Goal: Task Accomplishment & Management: Complete application form

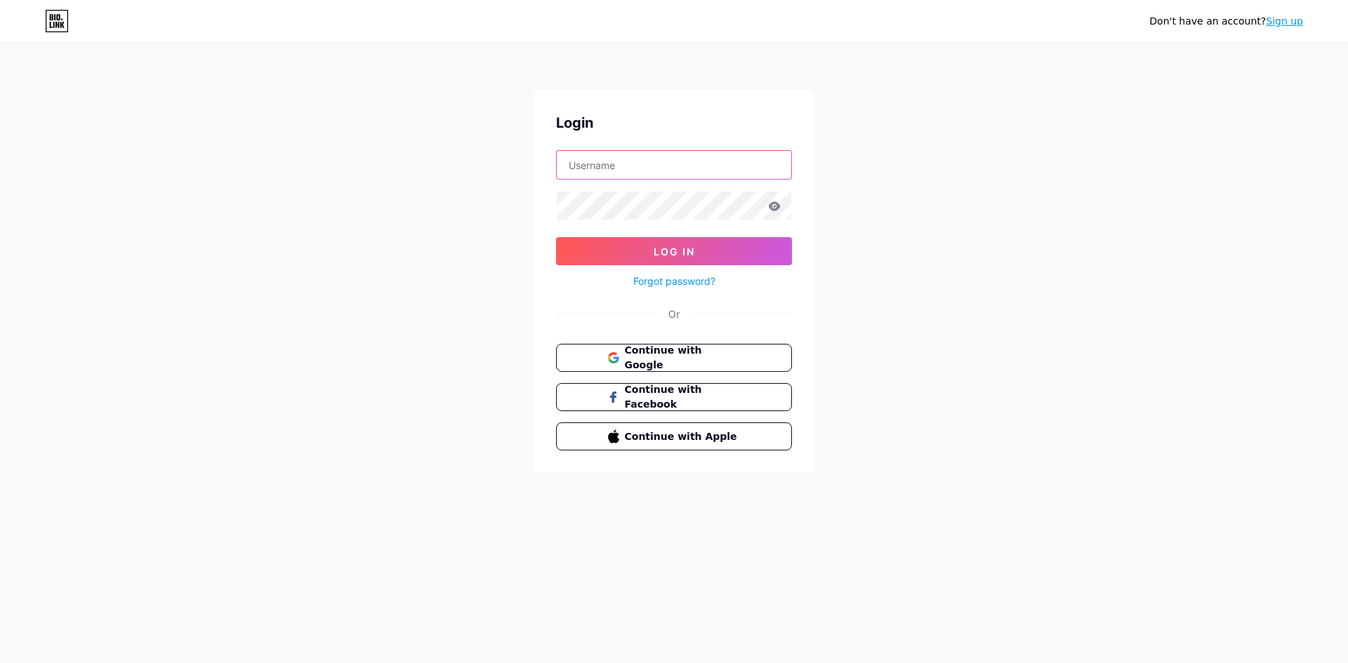
click at [618, 171] on input "text" at bounding box center [674, 165] width 234 height 28
click at [708, 362] on span "Continue with Google" at bounding box center [681, 358] width 117 height 30
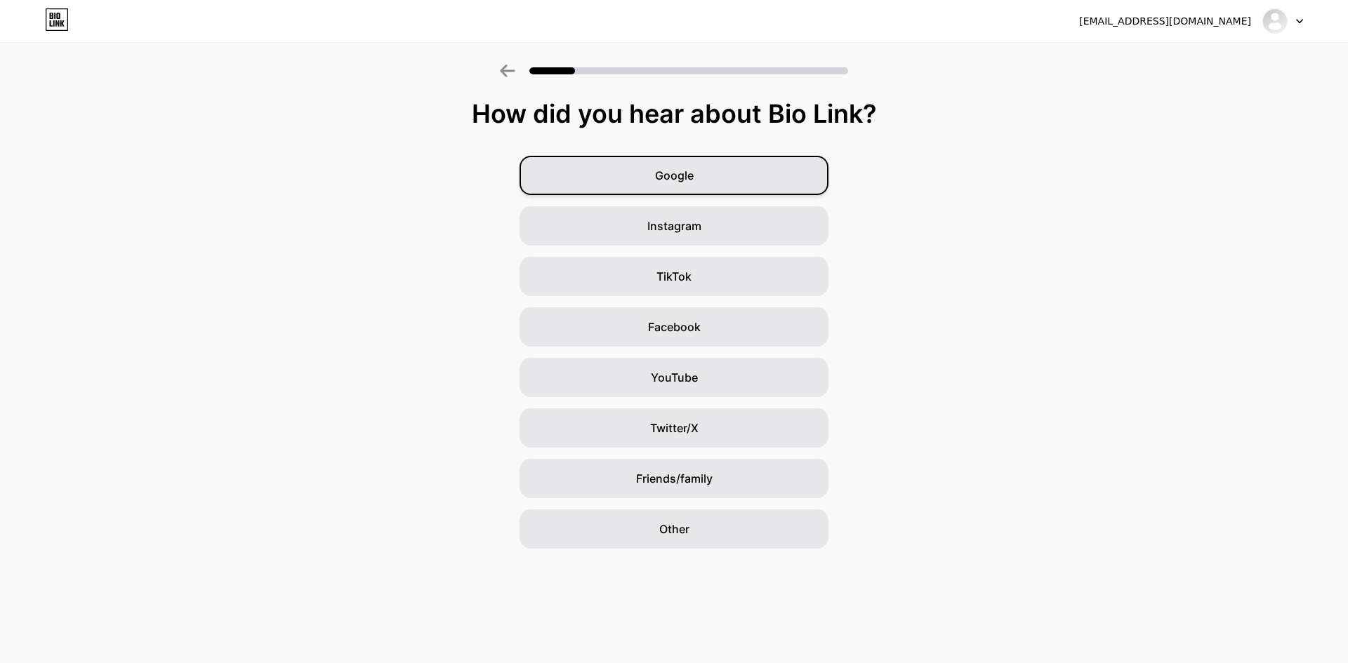
click at [710, 185] on div "Google" at bounding box center [673, 175] width 309 height 39
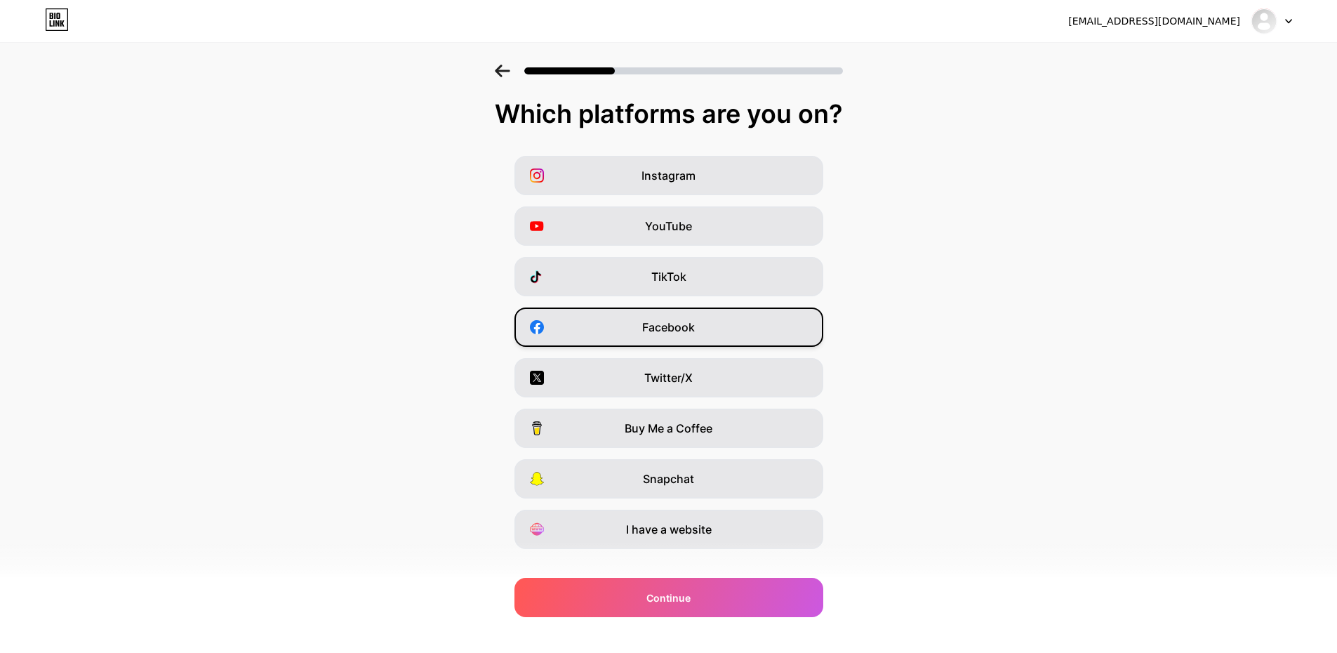
click at [663, 329] on span "Facebook" at bounding box center [668, 327] width 53 height 17
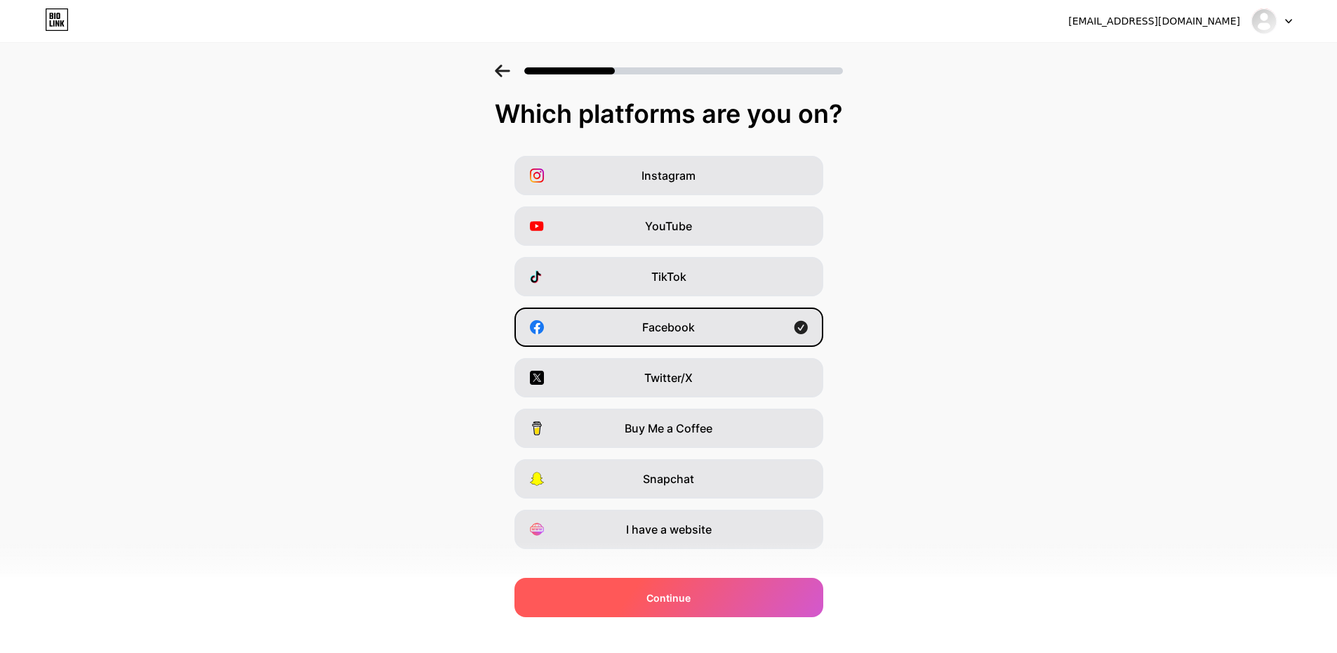
click at [668, 589] on div "Continue" at bounding box center [669, 597] width 309 height 39
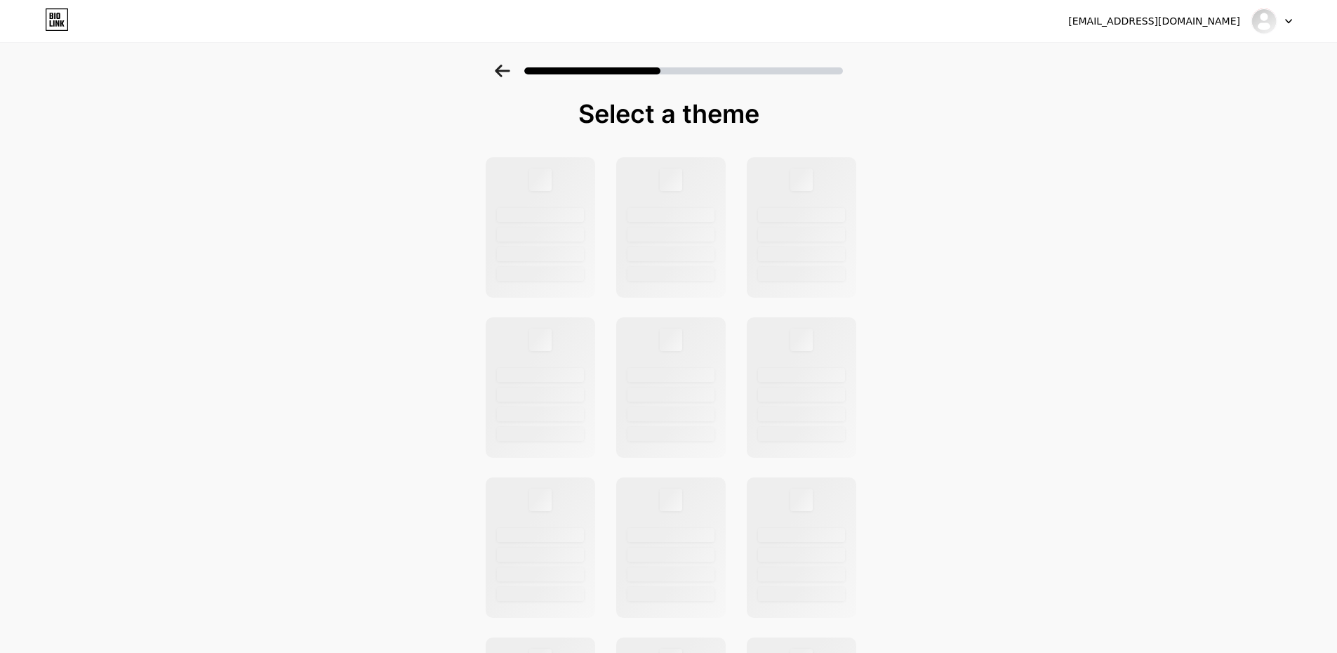
click at [1289, 138] on div "Select a theme" at bounding box center [668, 502] width 1337 height 875
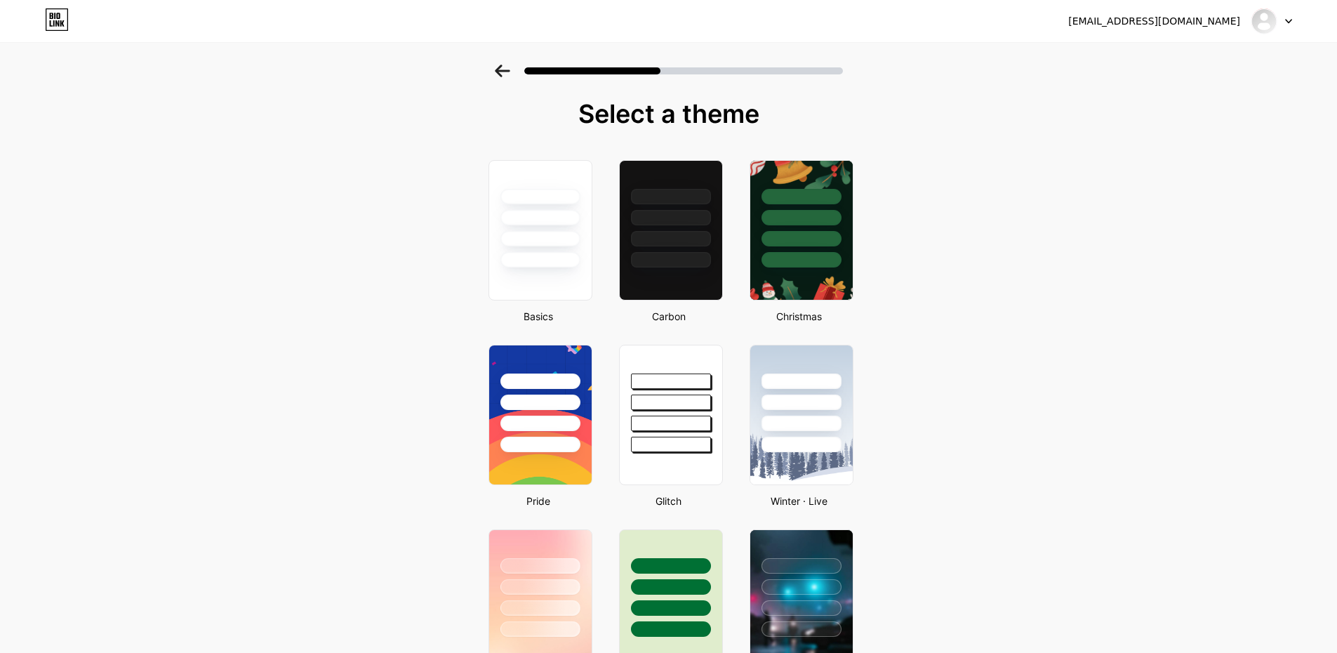
click at [531, 244] on div at bounding box center [540, 239] width 82 height 16
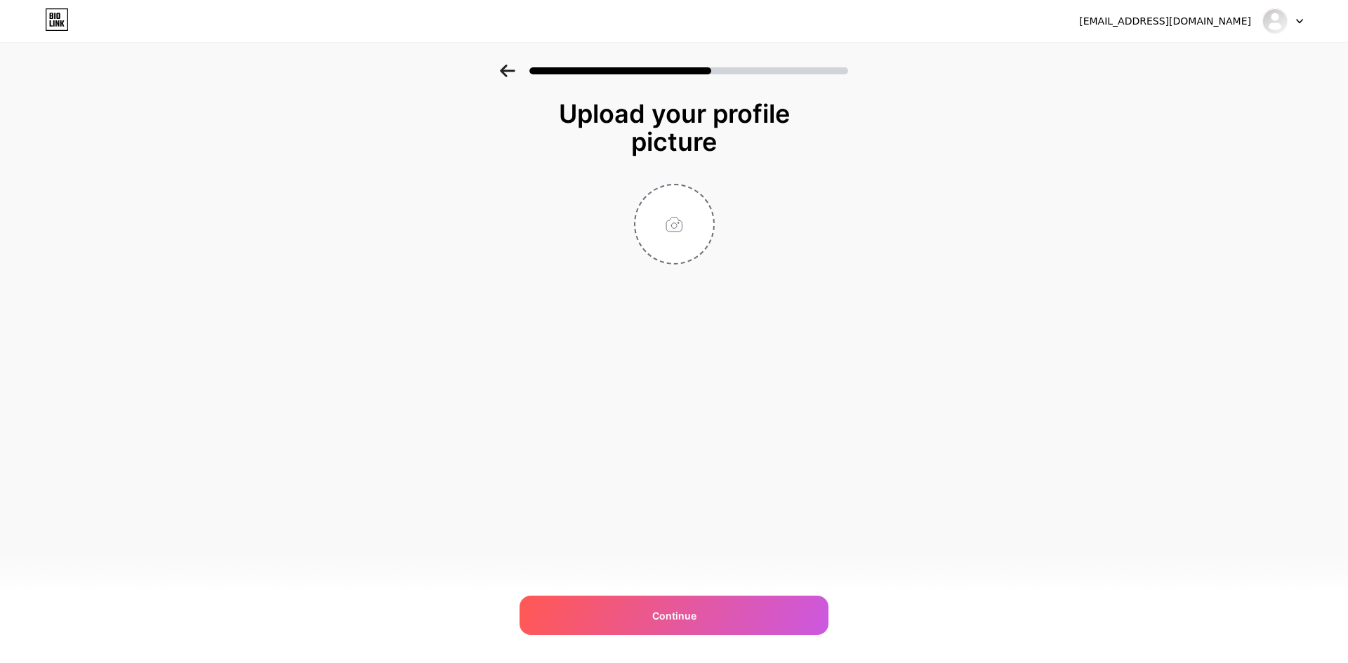
click at [630, 228] on div at bounding box center [674, 224] width 281 height 81
click at [661, 628] on div "Continue" at bounding box center [673, 615] width 309 height 39
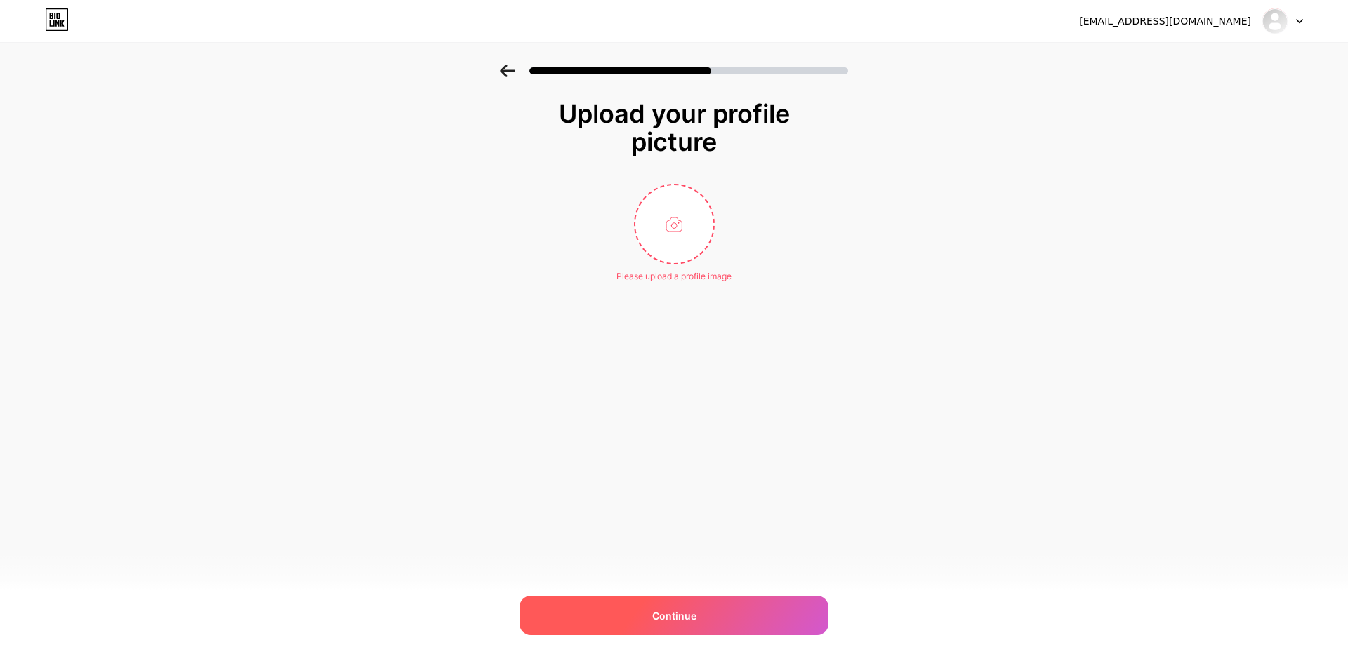
click at [666, 622] on span "Continue" at bounding box center [674, 616] width 44 height 15
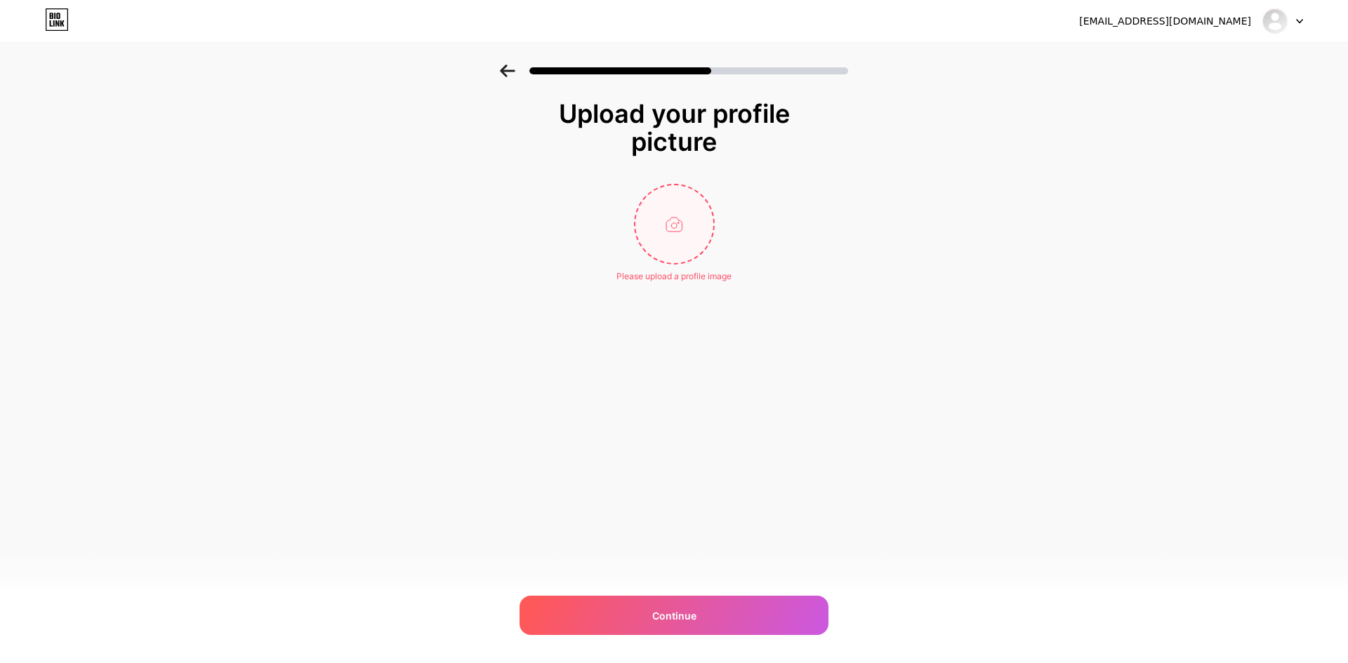
click at [682, 210] on input "file" at bounding box center [674, 224] width 78 height 78
